Goal: Entertainment & Leisure: Consume media (video, audio)

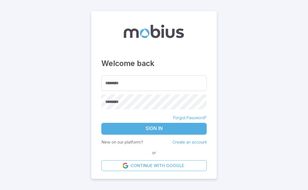
type input "*****"
click at [158, 131] on button "Sign In" at bounding box center [153, 129] width 105 height 12
click at [160, 127] on button "Sign In" at bounding box center [153, 129] width 105 height 12
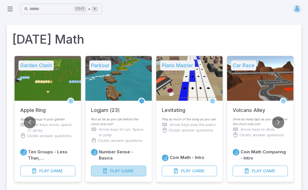
click at [122, 172] on span "Game" at bounding box center [127, 171] width 13 height 6
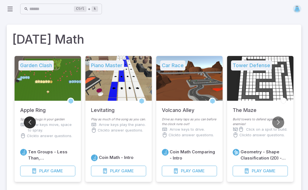
click at [31, 125] on button "Go to previous slide" at bounding box center [30, 123] width 12 height 12
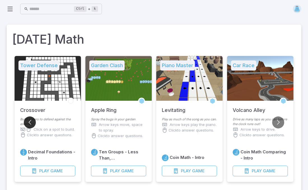
click at [31, 125] on button "Go to previous slide" at bounding box center [30, 123] width 12 height 12
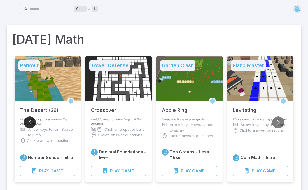
click at [31, 125] on button "Go to previous slide" at bounding box center [30, 123] width 12 height 12
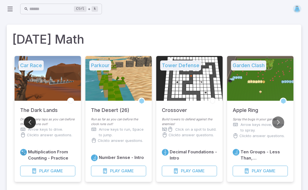
click at [31, 125] on button "Go to previous slide" at bounding box center [30, 123] width 12 height 12
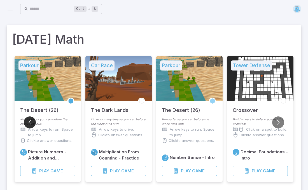
click at [31, 125] on button "Go to previous slide" at bounding box center [30, 123] width 12 height 12
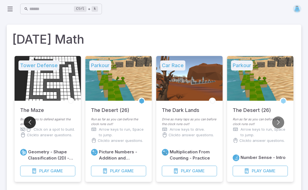
click at [31, 125] on button "Go to previous slide" at bounding box center [30, 123] width 12 height 12
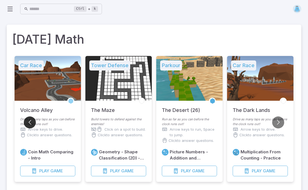
click at [31, 125] on button "Go to previous slide" at bounding box center [30, 123] width 12 height 12
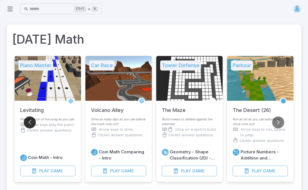
click at [31, 125] on button "Go to previous slide" at bounding box center [30, 123] width 12 height 12
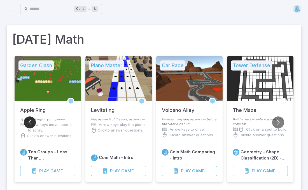
click at [31, 125] on button "Go to previous slide" at bounding box center [30, 123] width 12 height 12
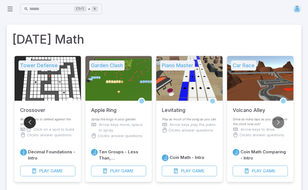
click at [31, 125] on button "Go to previous slide" at bounding box center [30, 123] width 12 height 12
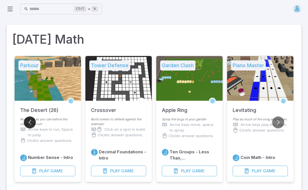
click at [31, 125] on button "Go to previous slide" at bounding box center [30, 123] width 12 height 12
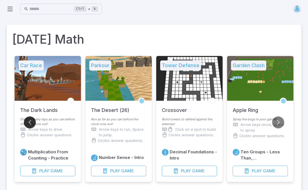
click at [31, 125] on button "Go to previous slide" at bounding box center [30, 123] width 12 height 12
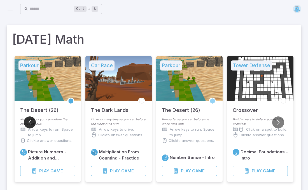
click at [31, 125] on button "Go to previous slide" at bounding box center [30, 123] width 12 height 12
click at [129, 173] on span "Game" at bounding box center [127, 171] width 13 height 6
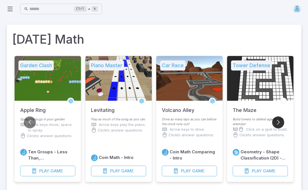
click at [278, 124] on button "Go to next slide" at bounding box center [278, 123] width 12 height 12
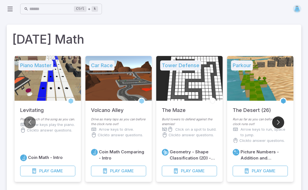
click at [278, 124] on button "Go to next slide" at bounding box center [278, 123] width 12 height 12
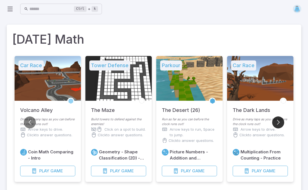
click at [278, 124] on button "Go to next slide" at bounding box center [278, 123] width 12 height 12
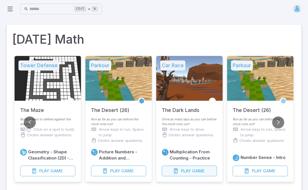
click at [189, 172] on span "Play" at bounding box center [186, 171] width 10 height 6
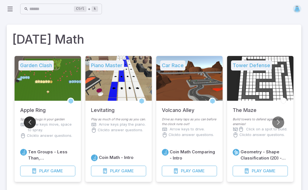
click at [30, 121] on button "Go to previous slide" at bounding box center [30, 123] width 12 height 12
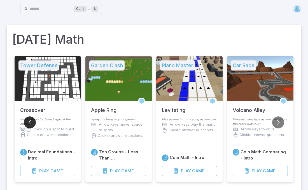
click at [30, 121] on button "Go to previous slide" at bounding box center [30, 123] width 12 height 12
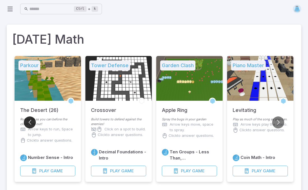
click at [30, 121] on button "Go to previous slide" at bounding box center [30, 123] width 12 height 12
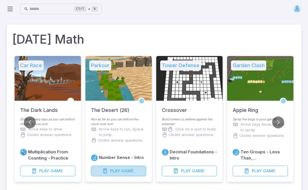
click at [115, 174] on span "Play" at bounding box center [115, 171] width 10 height 6
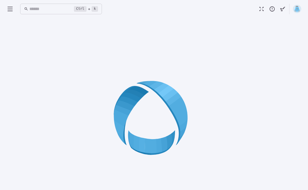
click at [115, 174] on div at bounding box center [154, 120] width 295 height 190
click at [113, 174] on div at bounding box center [154, 120] width 295 height 190
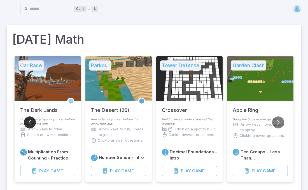
click at [31, 122] on button "Go to previous slide" at bounding box center [30, 123] width 12 height 12
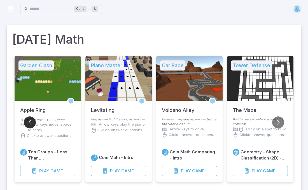
click at [31, 122] on button "Go to previous slide" at bounding box center [30, 123] width 12 height 12
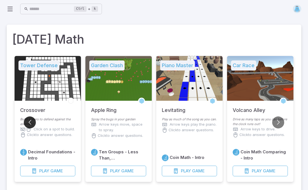
click at [31, 122] on button "Go to previous slide" at bounding box center [30, 123] width 12 height 12
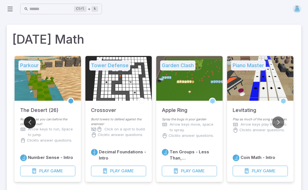
click at [31, 122] on button "Go to previous slide" at bounding box center [30, 123] width 12 height 12
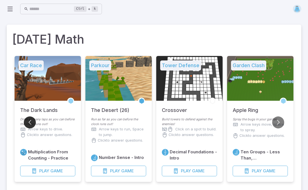
click at [31, 122] on button "Go to previous slide" at bounding box center [30, 123] width 12 height 12
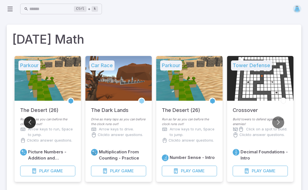
click at [31, 122] on button "Go to previous slide" at bounding box center [30, 123] width 12 height 12
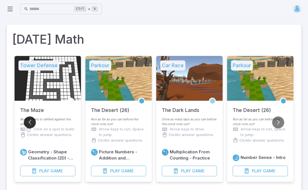
click at [31, 122] on button "Go to previous slide" at bounding box center [30, 123] width 12 height 12
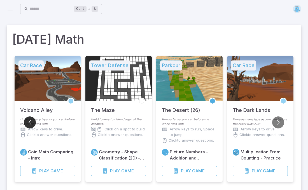
click at [31, 122] on button "Go to previous slide" at bounding box center [30, 123] width 12 height 12
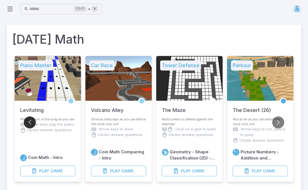
click at [31, 122] on button "Go to previous slide" at bounding box center [30, 123] width 12 height 12
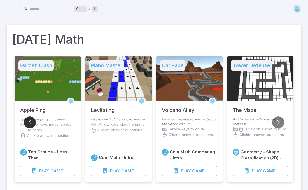
click at [31, 122] on button "Go to previous slide" at bounding box center [30, 123] width 12 height 12
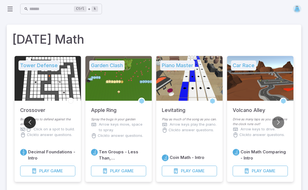
click at [31, 122] on button "Go to previous slide" at bounding box center [30, 123] width 12 height 12
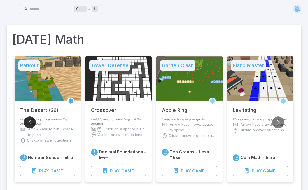
click at [31, 122] on button "Go to previous slide" at bounding box center [30, 123] width 12 height 12
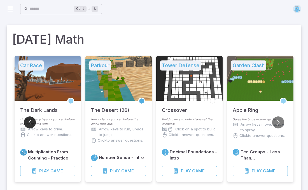
click at [31, 122] on button "Go to previous slide" at bounding box center [30, 123] width 12 height 12
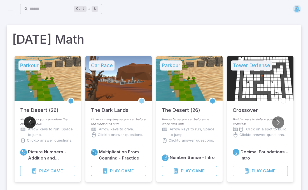
click at [30, 120] on button "Go to previous slide" at bounding box center [30, 123] width 12 height 12
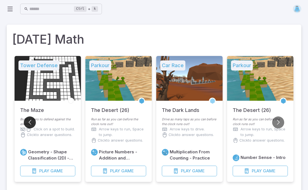
click at [30, 120] on button "Go to previous slide" at bounding box center [30, 123] width 12 height 12
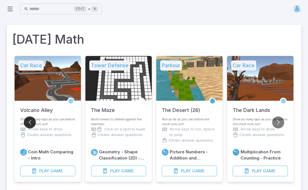
click at [30, 120] on button "Go to previous slide" at bounding box center [30, 123] width 12 height 12
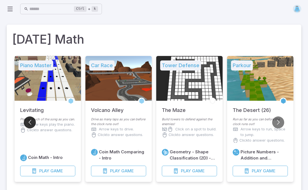
click at [30, 120] on button "Go to previous slide" at bounding box center [30, 123] width 12 height 12
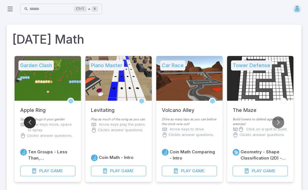
click at [30, 120] on button "Go to previous slide" at bounding box center [30, 123] width 12 height 12
click at [118, 171] on span "Play" at bounding box center [115, 171] width 10 height 6
click at [250, 173] on button "Play Game" at bounding box center [260, 171] width 55 height 11
